Goal: Task Accomplishment & Management: Use online tool/utility

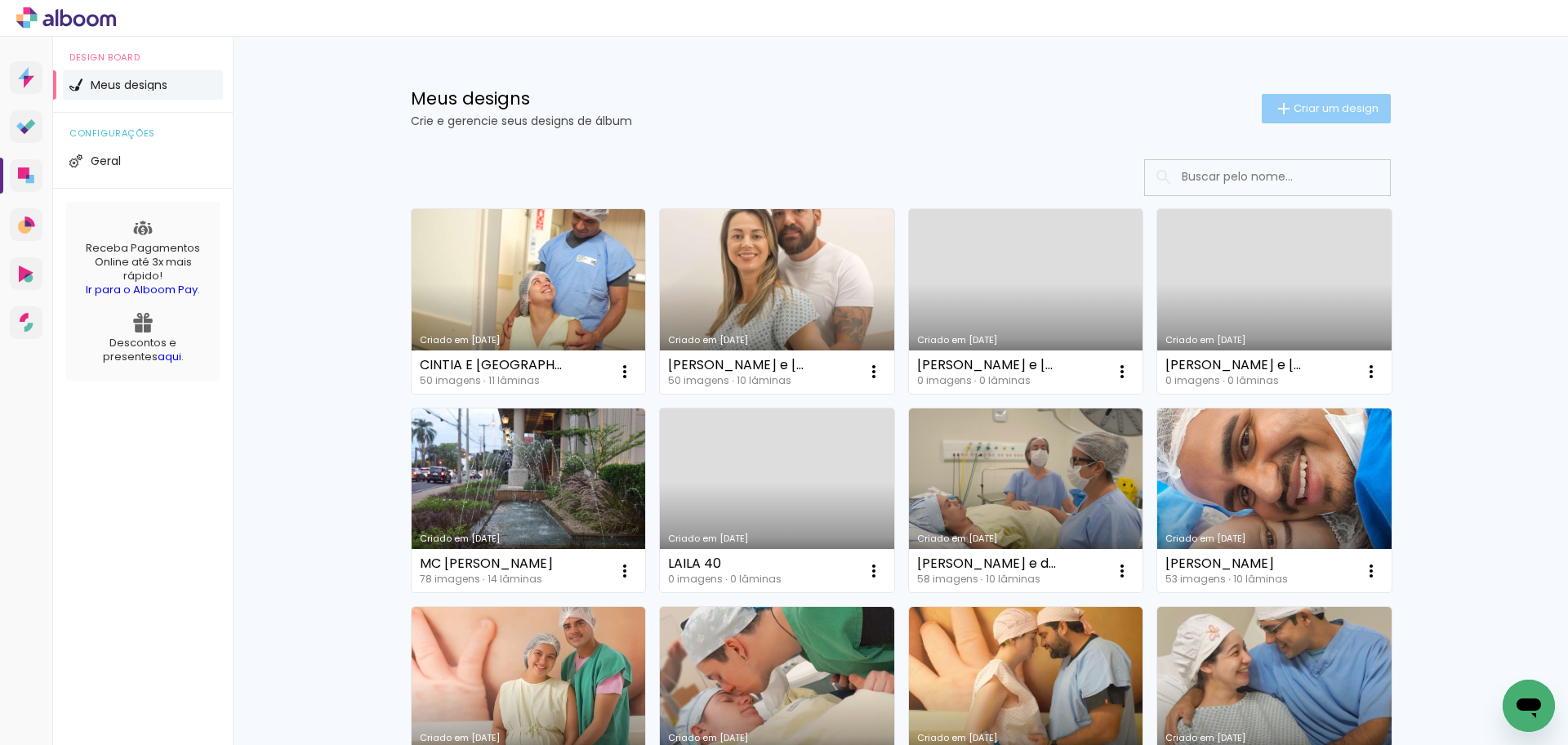
click at [1298, 108] on span "Criar um design" at bounding box center [1336, 108] width 85 height 10
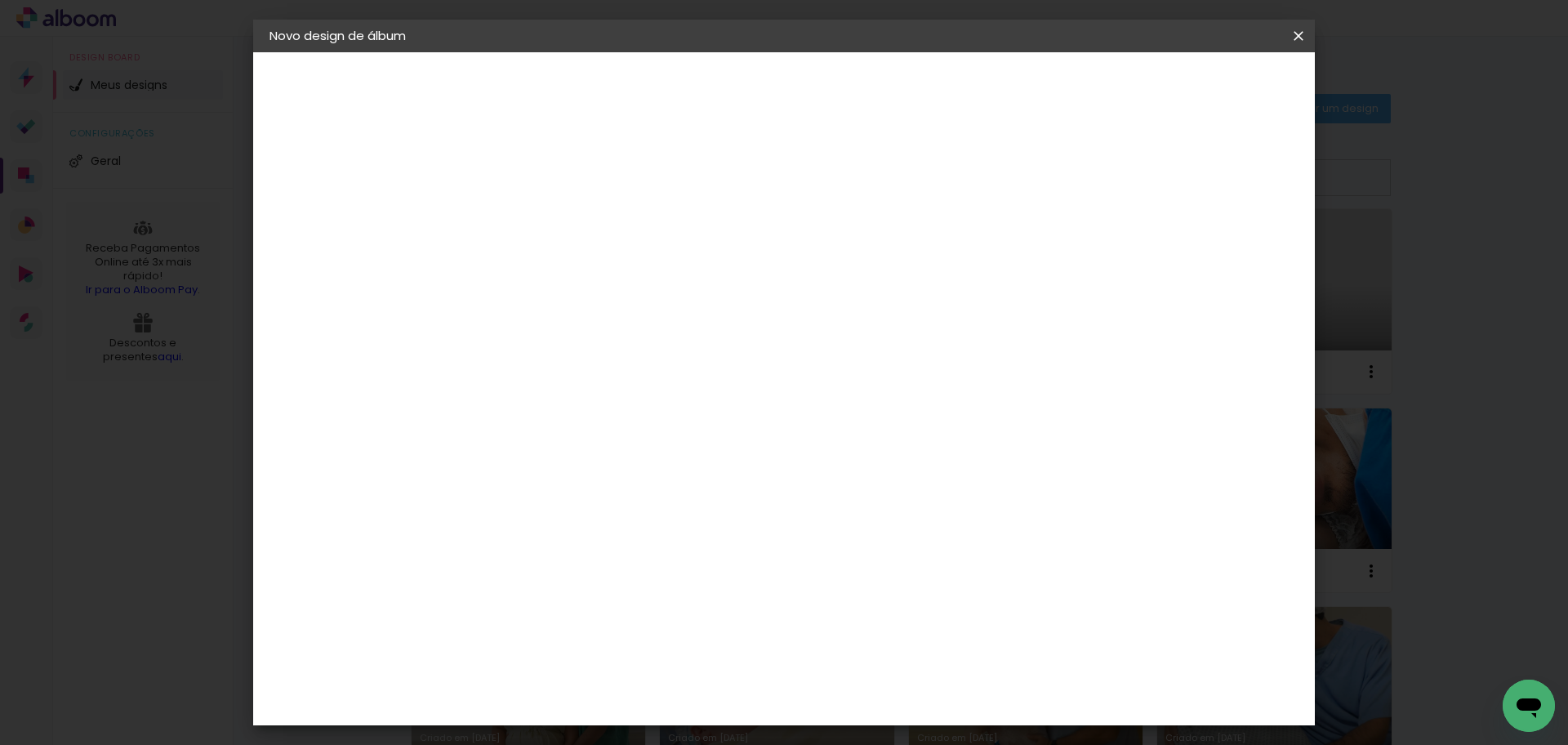
click at [536, 217] on input at bounding box center [536, 219] width 0 height 25
type input "l"
type input "LAILA 40 ANOS"
type paper-input "LAILA 40 ANOS"
click at [0, 0] on slot "Avançar" at bounding box center [0, 0] width 0 height 0
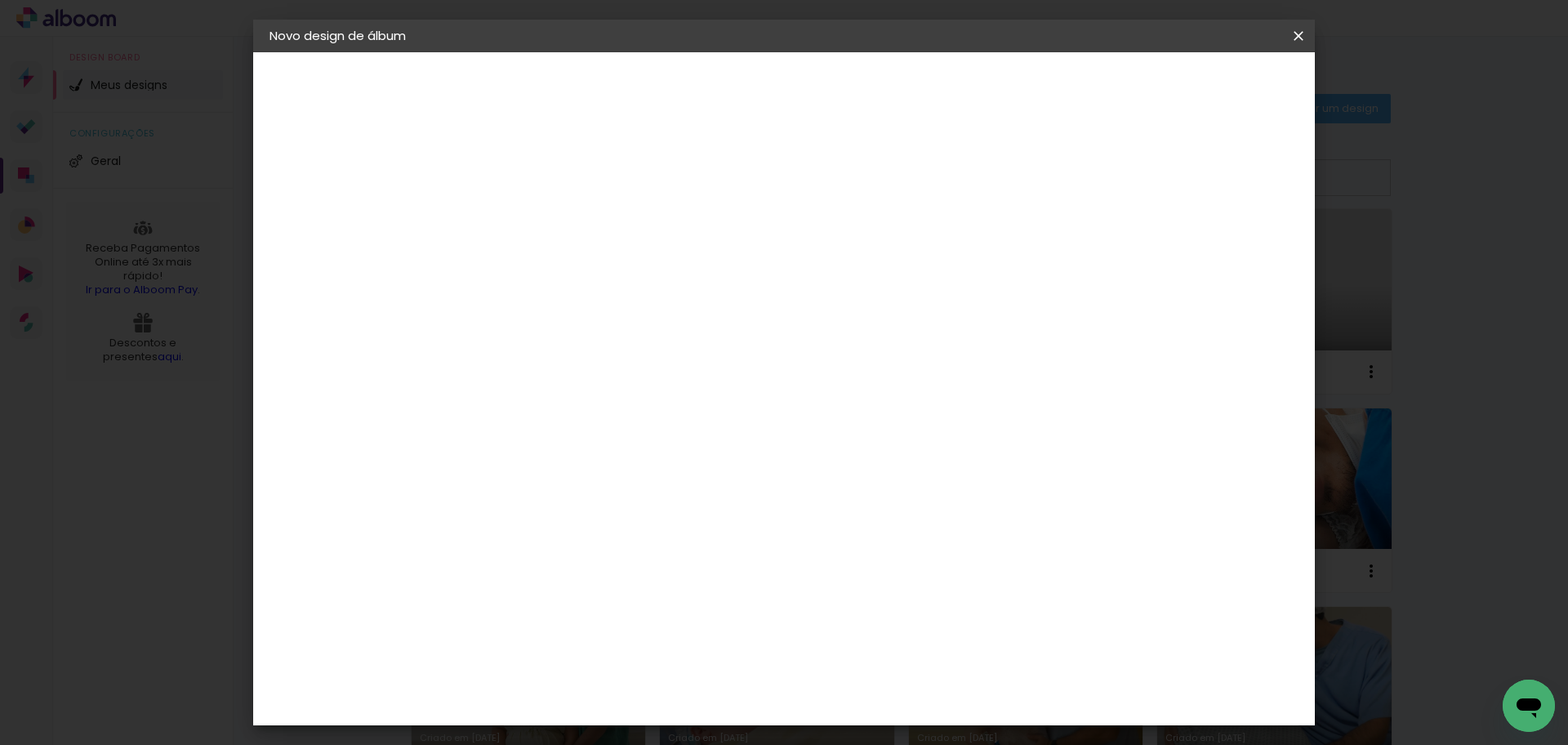
click at [0, 0] on slot "Tamanho Livre" at bounding box center [0, 0] width 0 height 0
click at [0, 0] on slot "Avançar" at bounding box center [0, 0] width 0 height 0
click at [486, 463] on input "30" at bounding box center [485, 464] width 42 height 25
type input "20"
type paper-input "20"
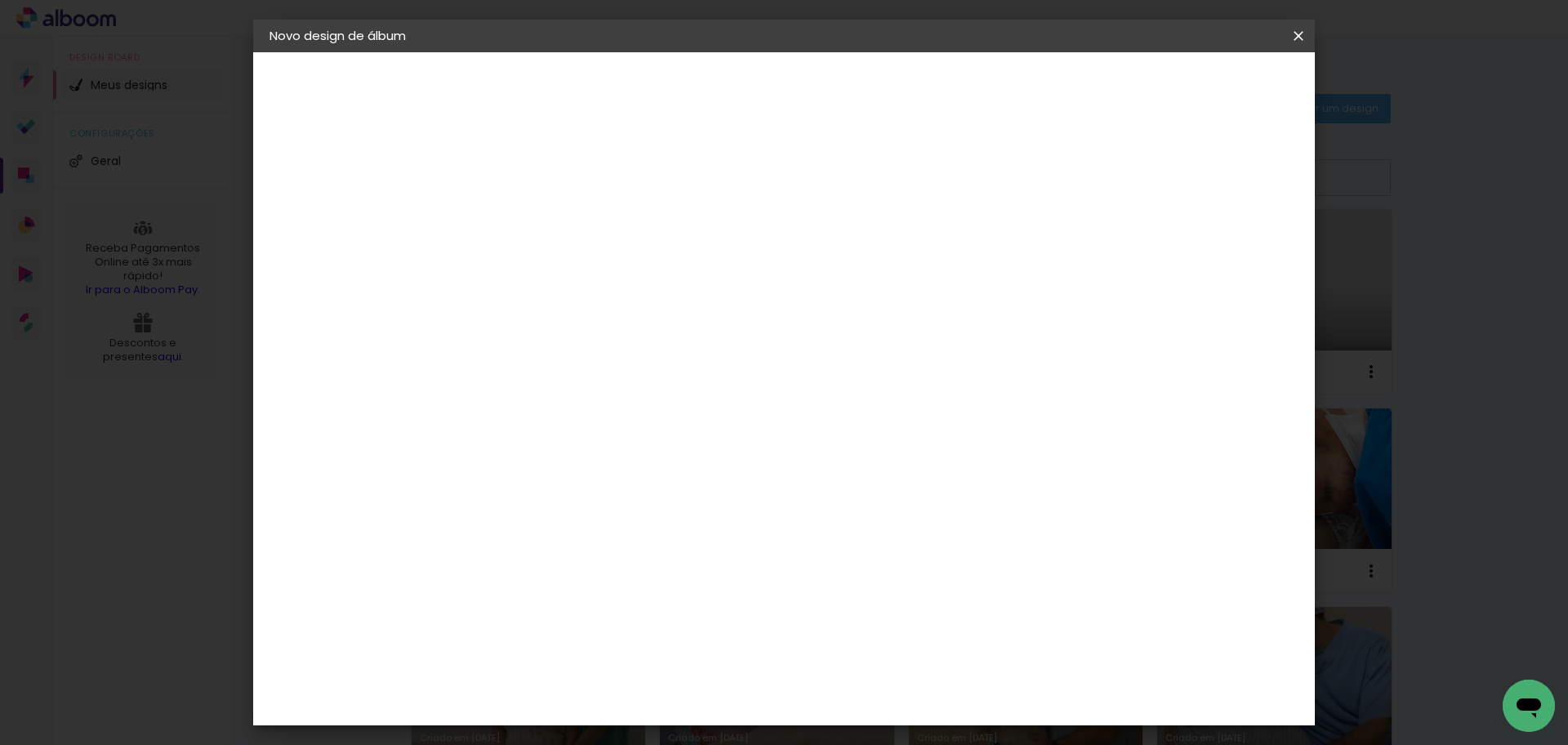
click at [1197, 87] on span "Iniciar design" at bounding box center [1159, 87] width 74 height 11
